Goal: Information Seeking & Learning: Find specific fact

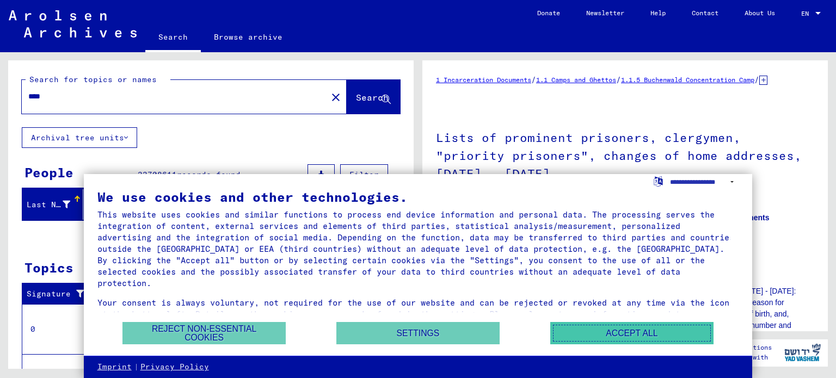
click at [597, 331] on button "Accept all" at bounding box center [631, 333] width 163 height 22
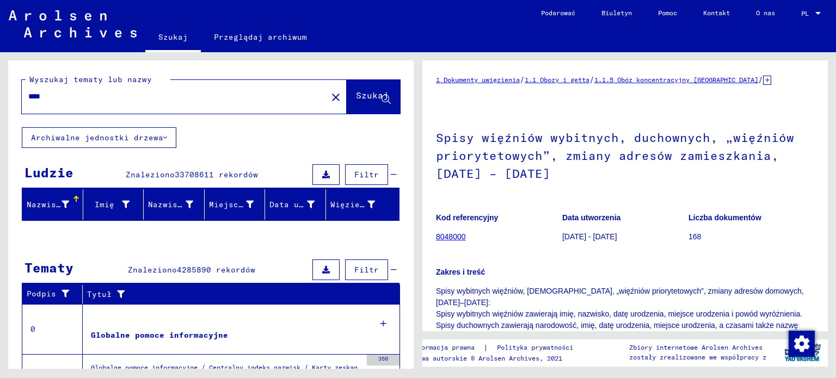
click at [625, 114] on h1 "Spisy więźniów wybitnych, duchownych, „więźniów priorytetowych”, zmiany adresów…" at bounding box center [625, 155] width 378 height 84
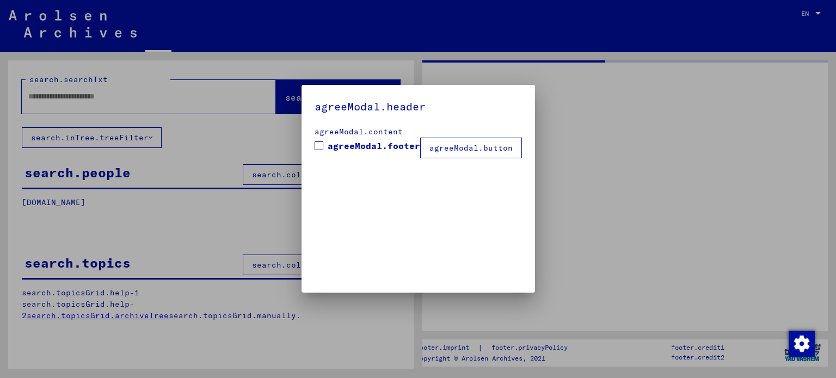
type input "****"
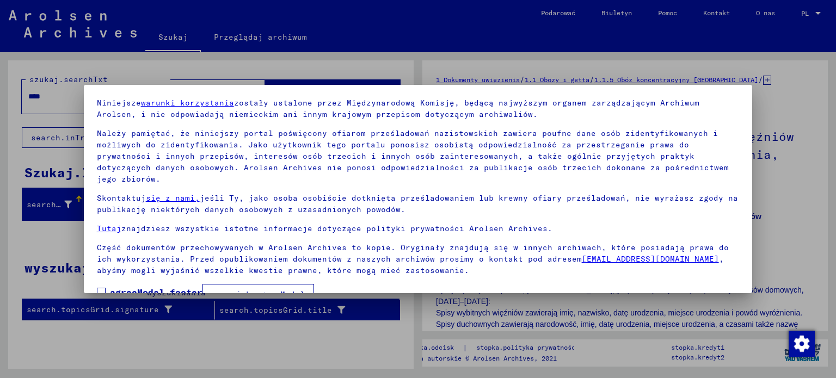
scroll to position [50, 0]
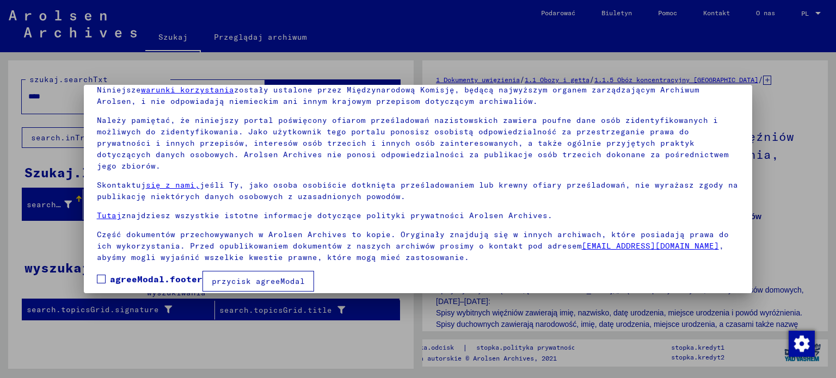
click at [226, 276] on font "przycisk agreeModal" at bounding box center [258, 281] width 93 height 10
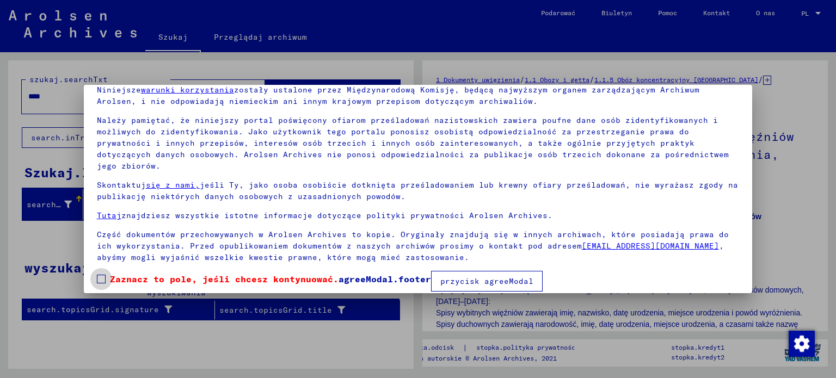
click at [109, 273] on label "Zaznacz to pole, jeśli chcesz kontynuować. agreeModal.footer" at bounding box center [264, 279] width 334 height 13
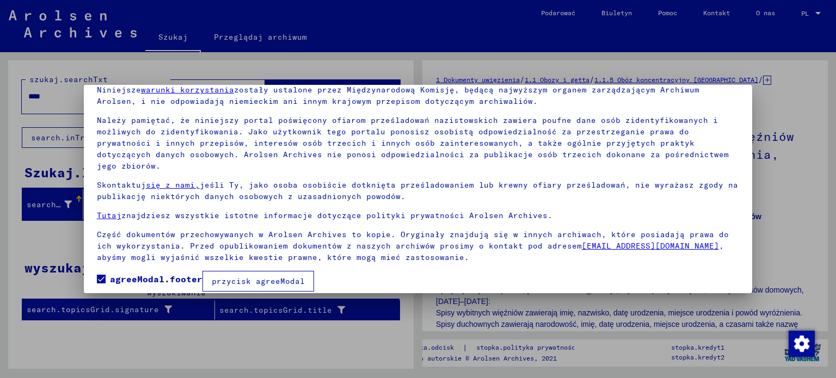
click at [269, 276] on font "przycisk agreeModal" at bounding box center [258, 281] width 93 height 10
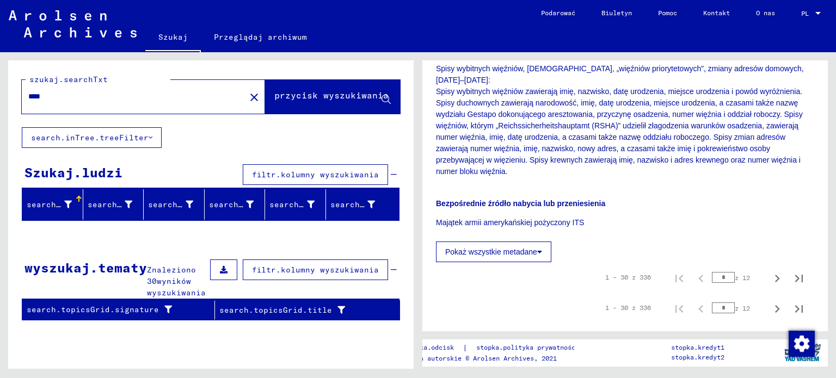
scroll to position [264, 0]
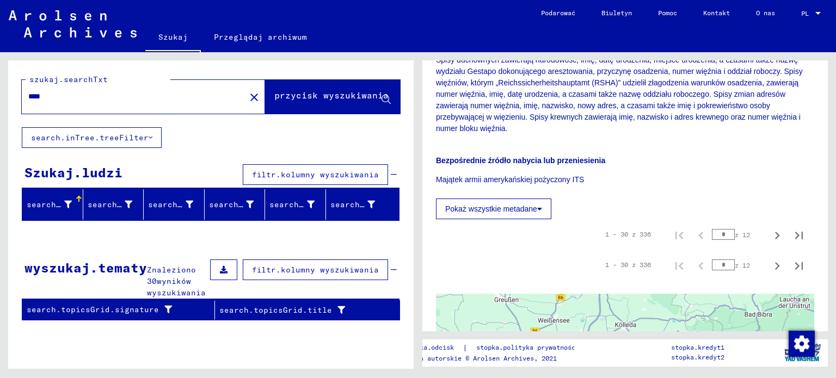
click at [522, 213] on button "Pokaż wszystkie metadane" at bounding box center [493, 209] width 115 height 21
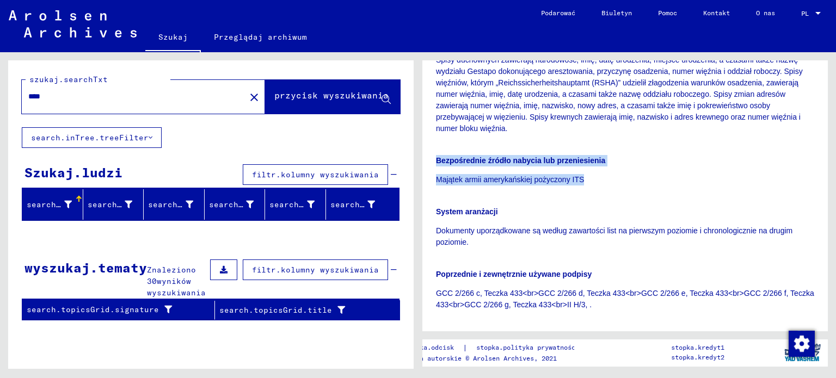
drag, startPoint x: 814, startPoint y: 134, endPoint x: 823, endPoint y: 172, distance: 39.2
click at [823, 172] on div "1 Dokumenty uwięzienia / 1.1 Obozy i getta / 1.1.5 Obóz koncentracyjny [GEOGRAP…" at bounding box center [624, 195] width 405 height 271
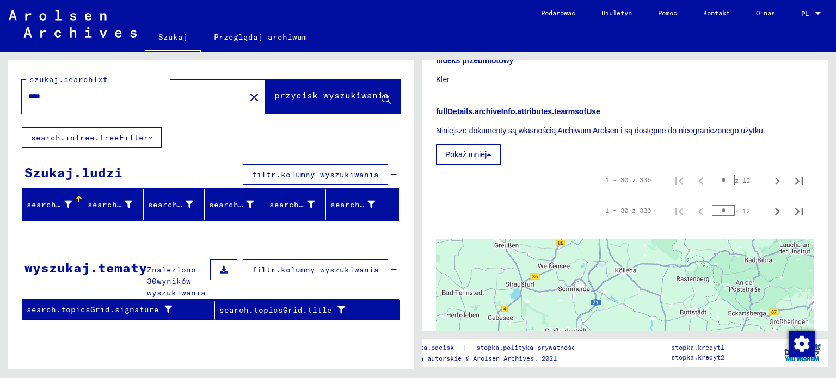
scroll to position [700, 0]
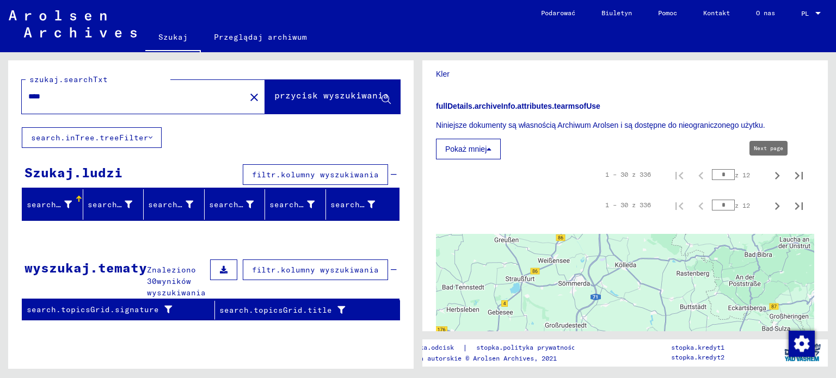
click at [769, 182] on icon "Następna strona" at bounding box center [776, 175] width 15 height 15
type input "*"
drag, startPoint x: 829, startPoint y: 206, endPoint x: 820, endPoint y: 120, distance: 87.0
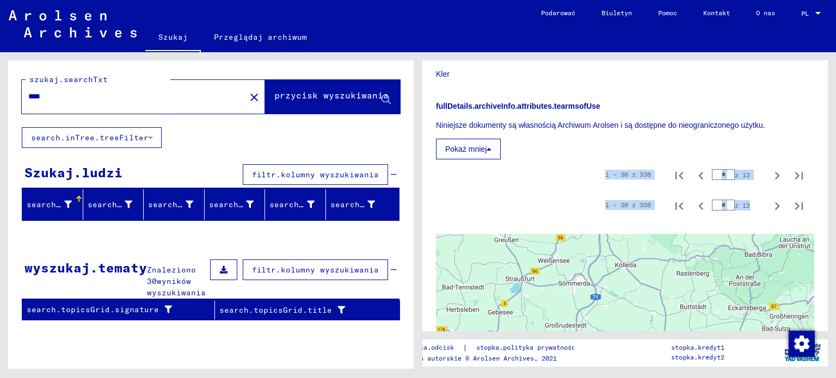
click at [820, 120] on div "1 Dokumenty uwięzienia / 1.1 Obozy i getta / 1.1.5 Obóz koncentracyjny [GEOGRAP…" at bounding box center [627, 210] width 418 height 317
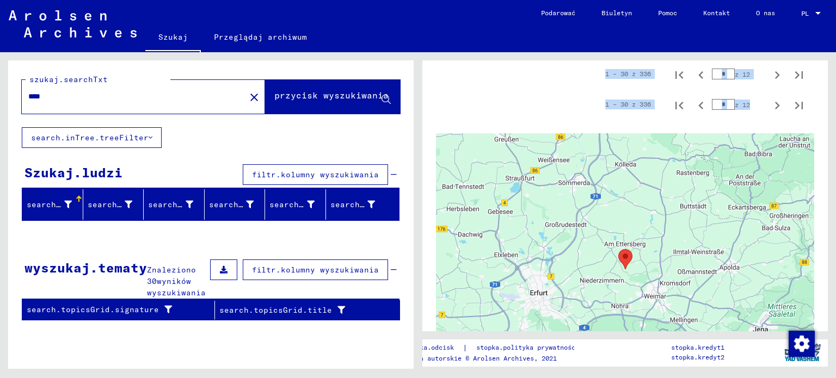
scroll to position [803, 0]
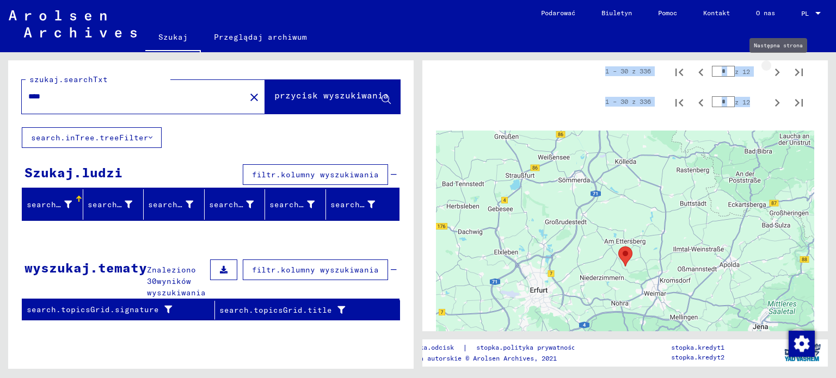
click at [770, 69] on icon "Następna strona" at bounding box center [776, 72] width 15 height 15
type input "*"
click at [803, 107] on div "1 – 30 z 336 * z 12" at bounding box center [625, 102] width 378 height 30
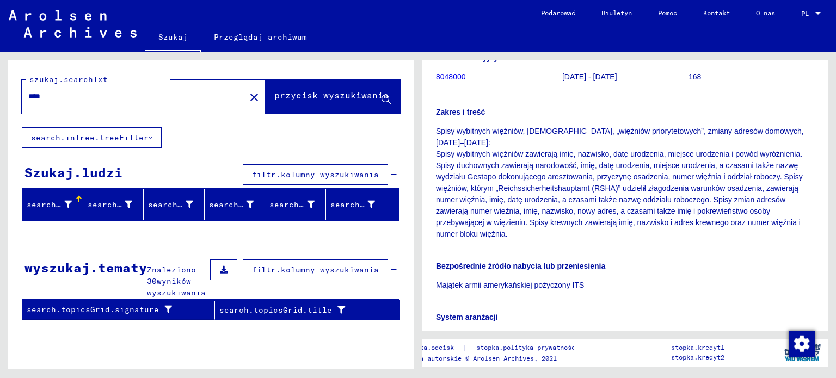
scroll to position [150, 0]
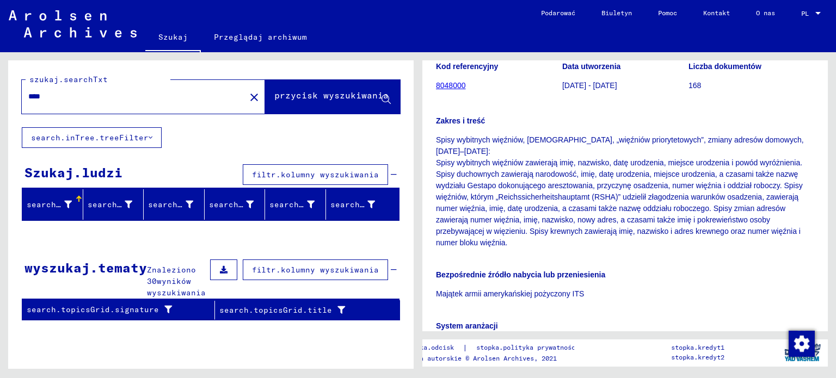
drag, startPoint x: 60, startPoint y: 101, endPoint x: 0, endPoint y: 106, distance: 60.6
click at [0, 106] on div "szukaj.searchTxt **** close przycisk wyszukiwania search.inTree.treeFilter Szuk…" at bounding box center [209, 210] width 418 height 317
type input "**********"
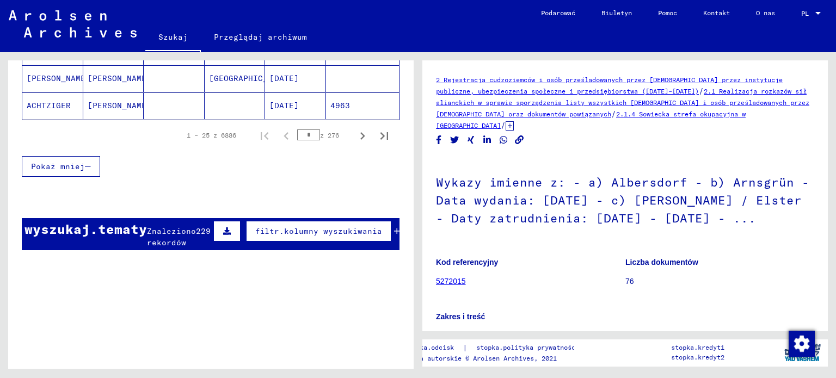
scroll to position [835, 0]
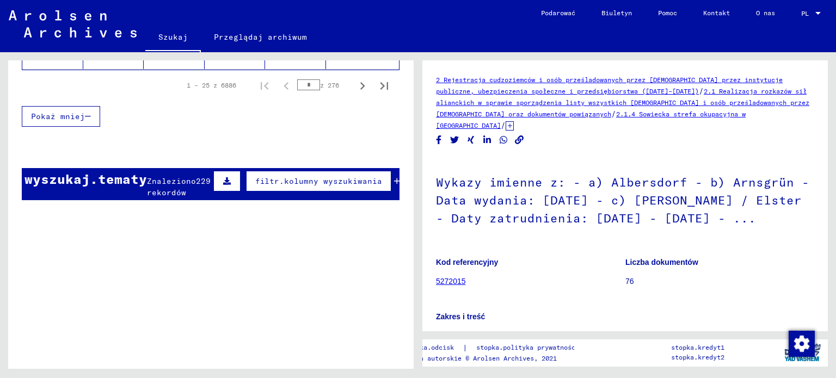
click at [394, 177] on icon at bounding box center [397, 181] width 6 height 8
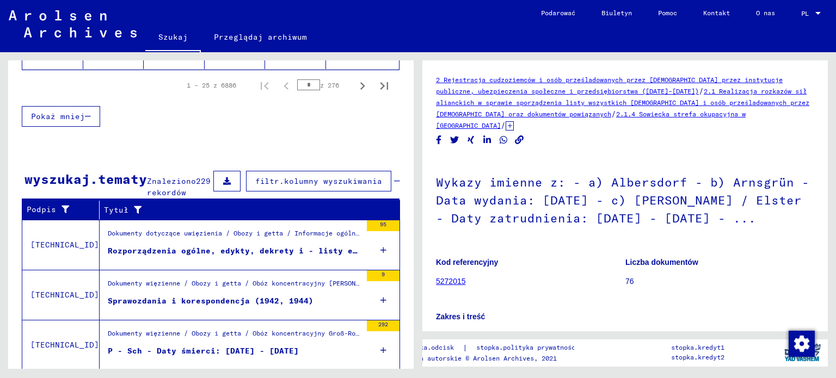
click at [304, 246] on font "Rozporządzenia ogólne, edykty, dekrety i - listy ekspresowe (częściowo kopie) d…" at bounding box center [597, 251] width 979 height 10
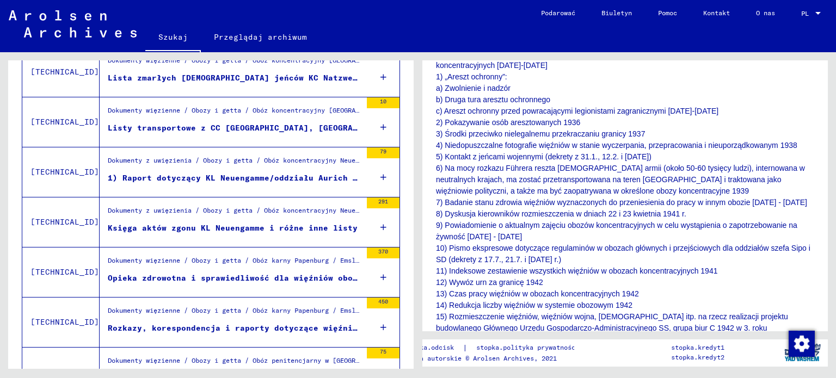
scroll to position [320, 0]
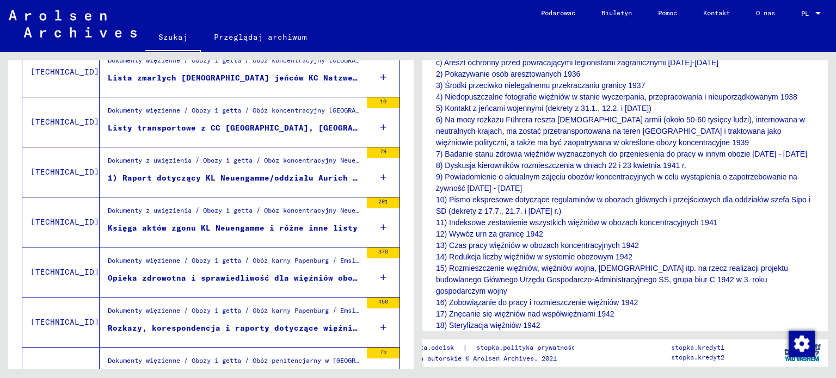
click at [268, 173] on font "1) Raport dotyczący KL Neuengamme/oddziału Aurich (Engerhafe) z odtworzonym pla…" at bounding box center [394, 178] width 573 height 10
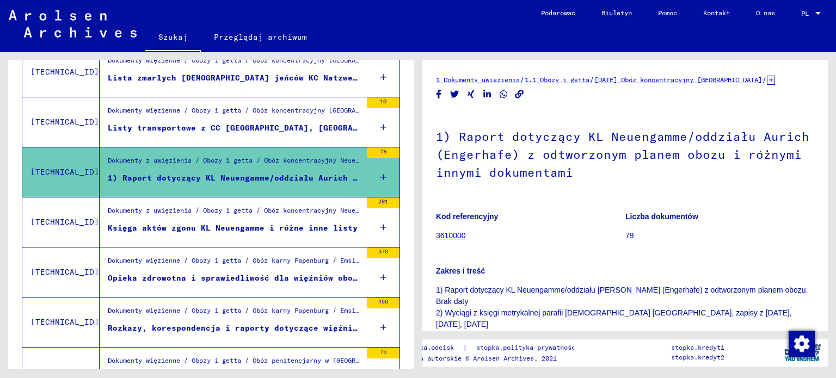
click at [262, 129] on font "Listy transportowe z CC [GEOGRAPHIC_DATA], [GEOGRAPHIC_DATA], [GEOGRAPHIC_DATA]…" at bounding box center [539, 128] width 862 height 10
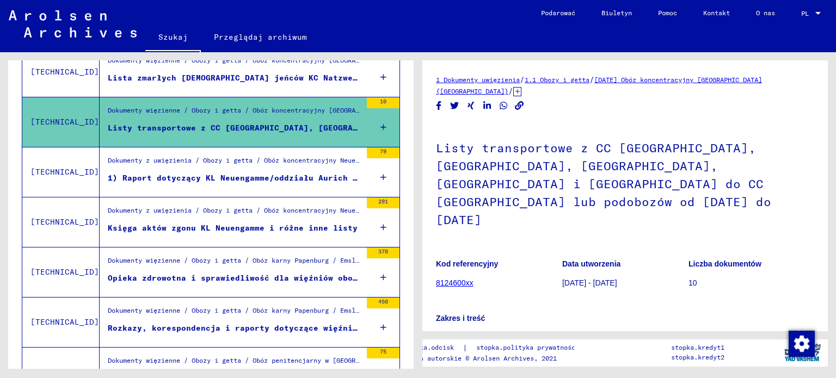
click at [287, 213] on div "Dokumenty z uwięzienia / Obozy i getta / Obóz koncentracyjny Neuengamme / Lista…" at bounding box center [235, 213] width 254 height 15
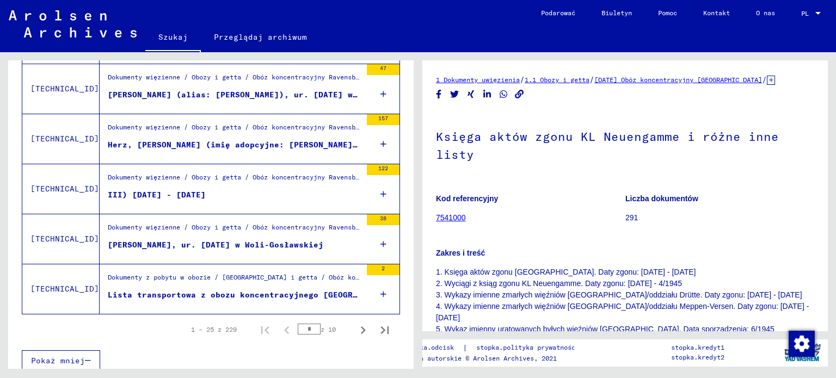
scroll to position [1221, 0]
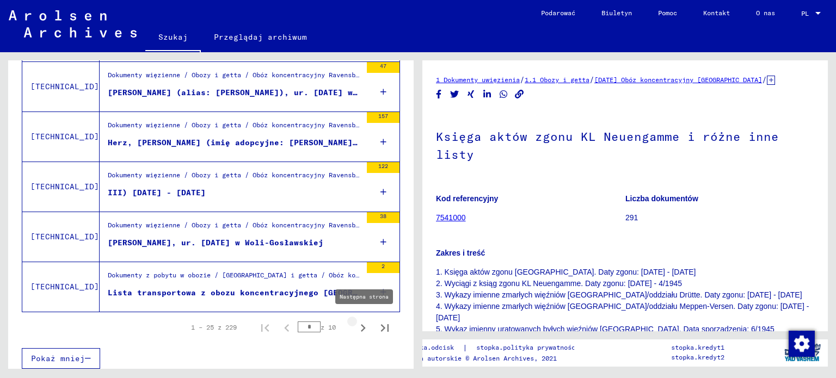
click at [355, 322] on icon "Następna strona" at bounding box center [362, 327] width 15 height 15
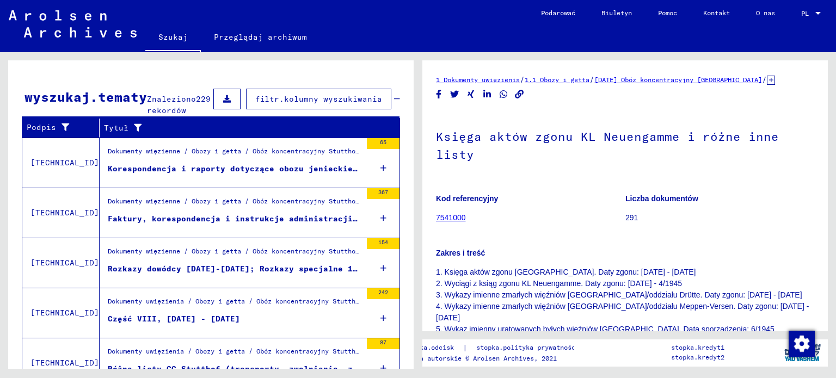
scroll to position [192, 0]
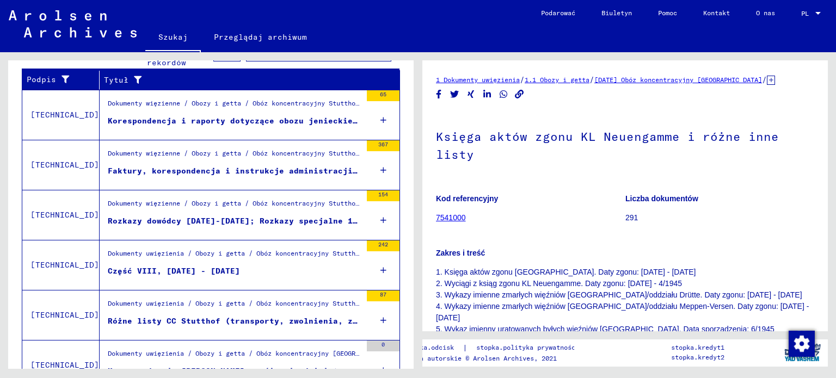
click at [261, 160] on div "Dokumenty więzienne / Obozy i getta / Obóz koncentracyjny Stutthof / Informacje…" at bounding box center [235, 156] width 254 height 15
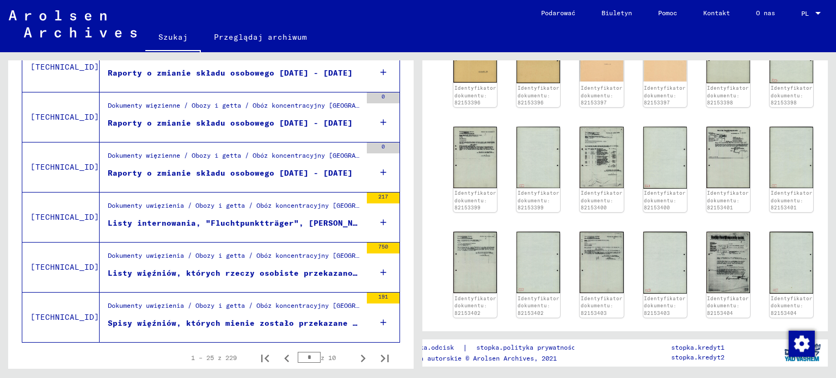
scroll to position [1097, 0]
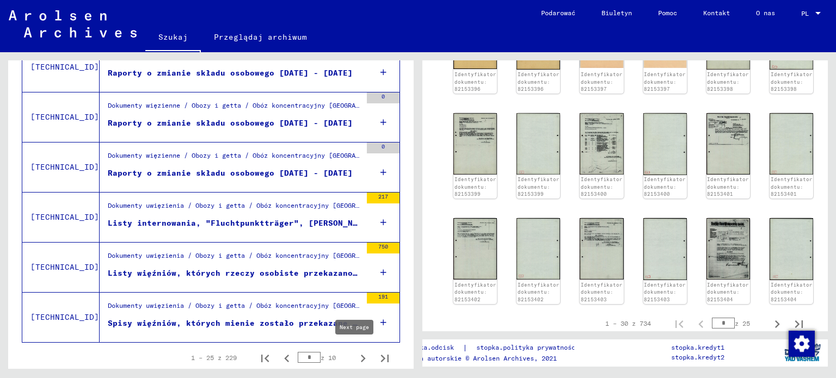
click at [361, 356] on icon "Następna strona" at bounding box center [363, 359] width 5 height 8
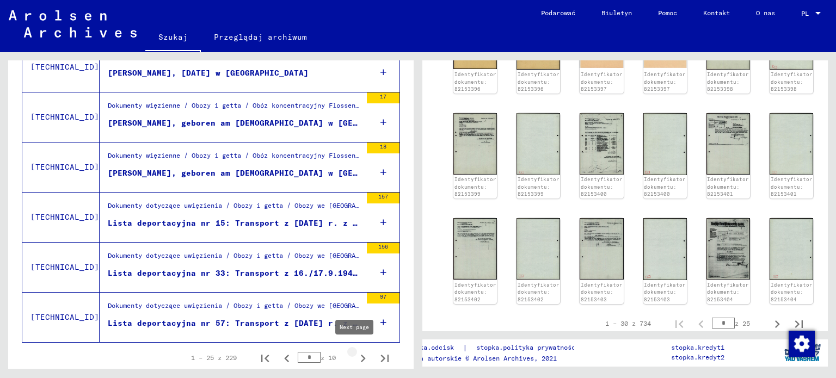
click at [355, 354] on icon "Następna strona" at bounding box center [362, 358] width 15 height 15
type input "*"
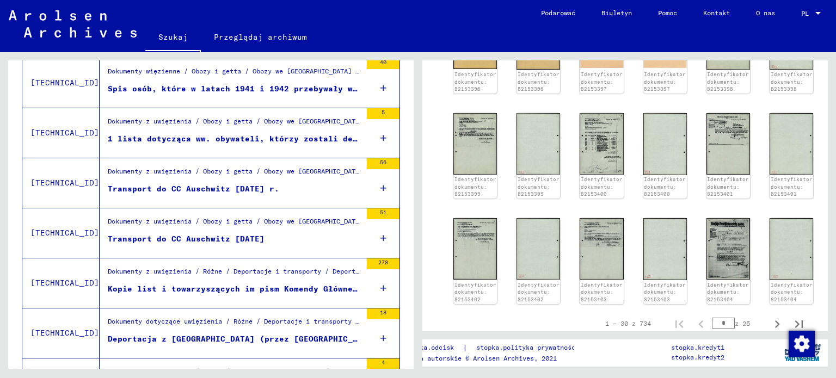
scroll to position [181, 0]
